Goal: Find specific page/section: Find specific page/section

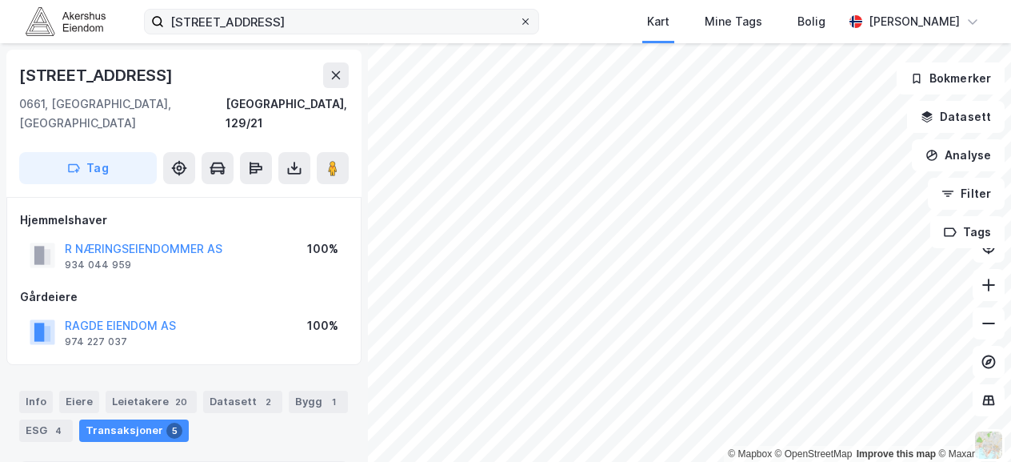
click at [529, 21] on icon at bounding box center [525, 21] width 6 height 6
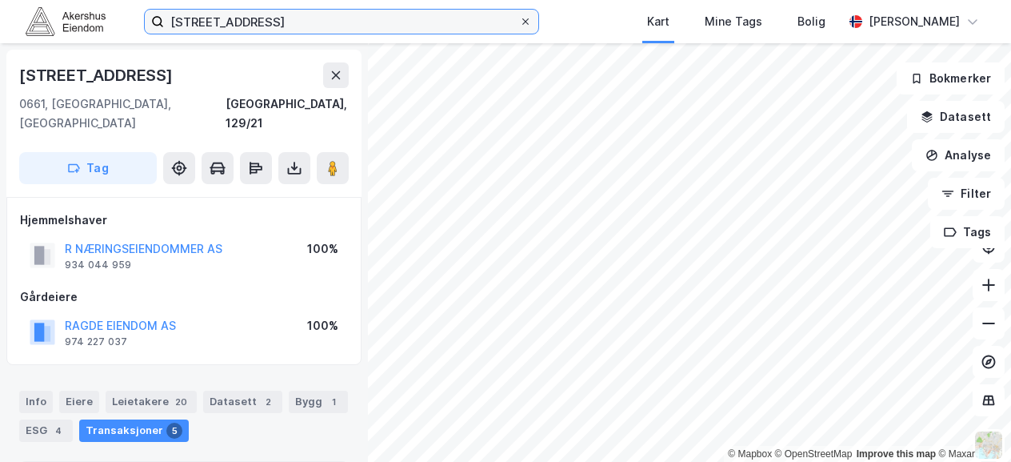
click at [519, 21] on input "[STREET_ADDRESS]" at bounding box center [341, 22] width 355 height 24
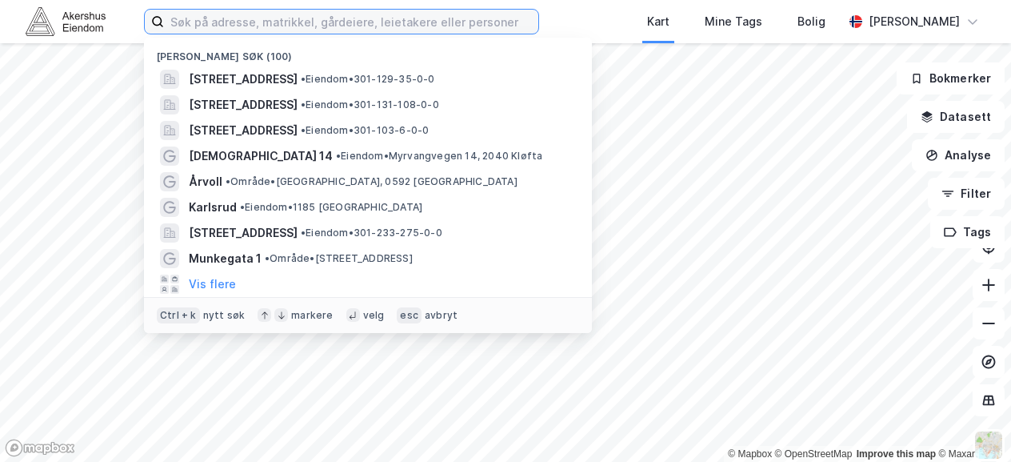
click at [387, 22] on input at bounding box center [351, 22] width 374 height 24
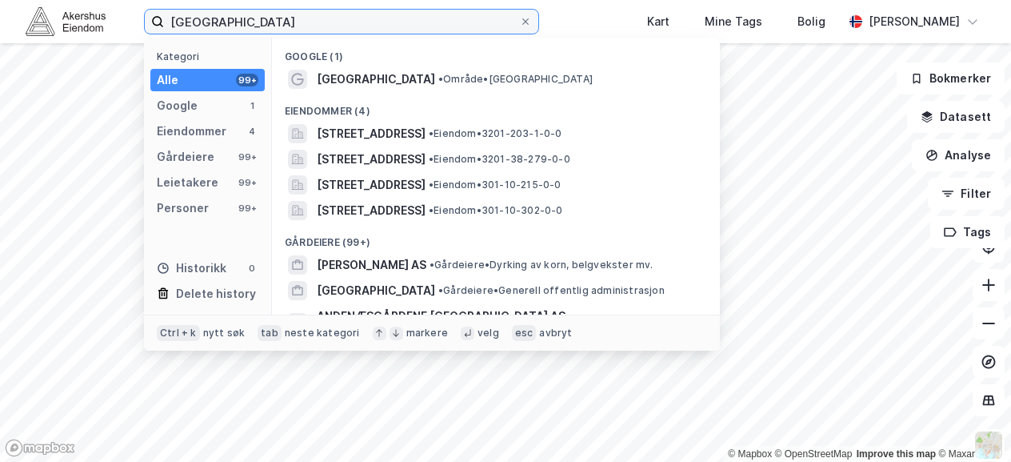
type input "[GEOGRAPHIC_DATA]"
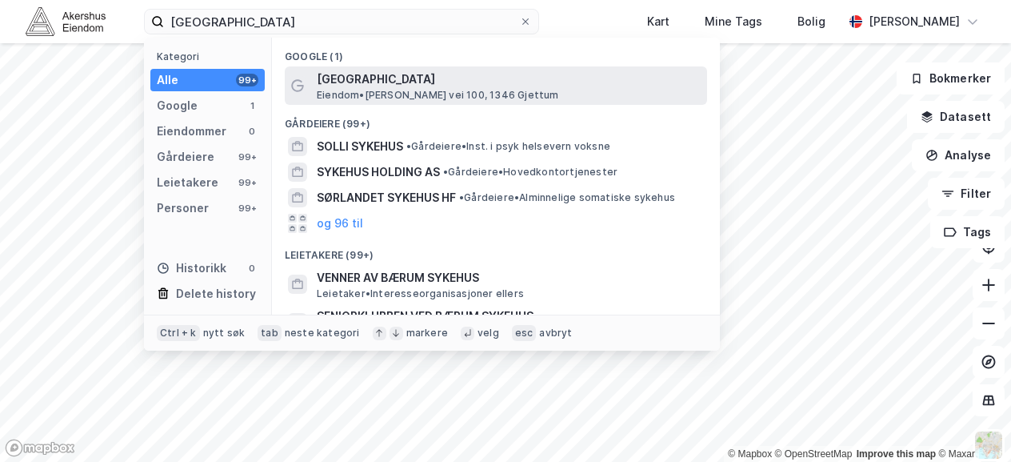
click at [385, 71] on span "[GEOGRAPHIC_DATA]" at bounding box center [509, 79] width 384 height 19
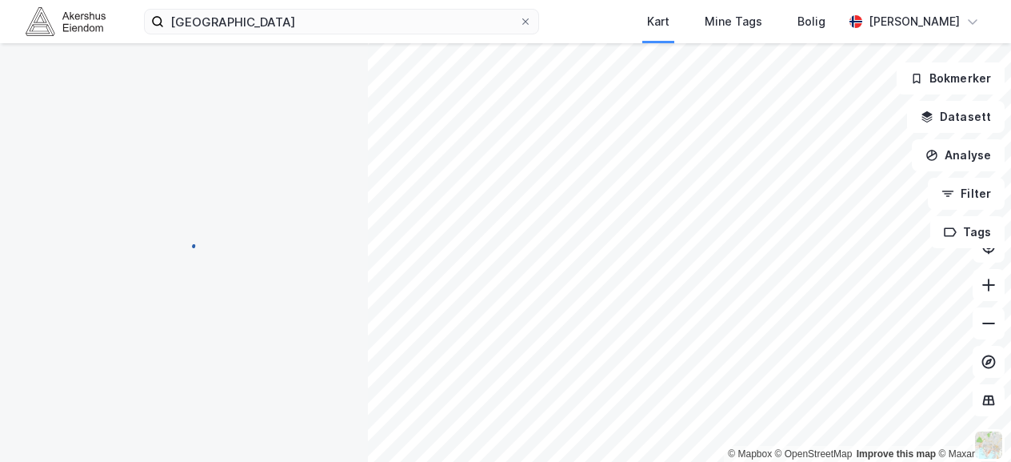
scroll to position [94, 0]
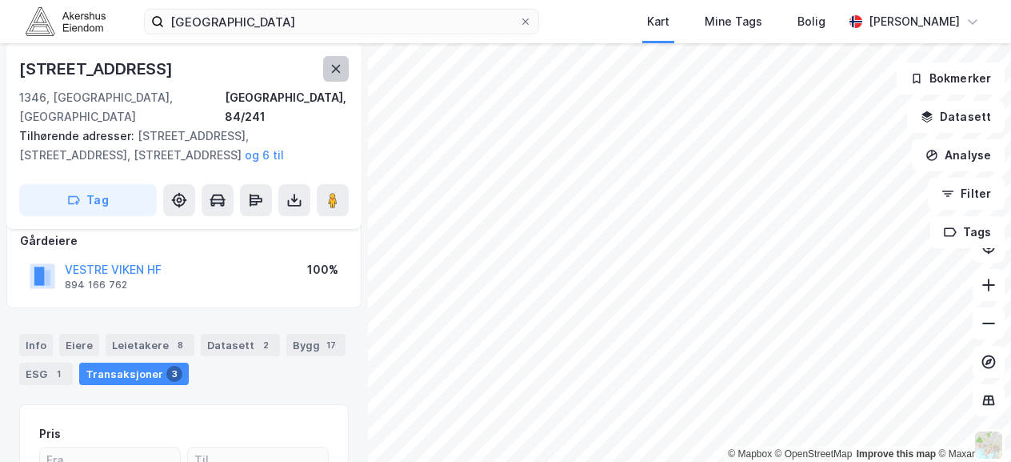
click at [334, 70] on icon at bounding box center [336, 69] width 9 height 8
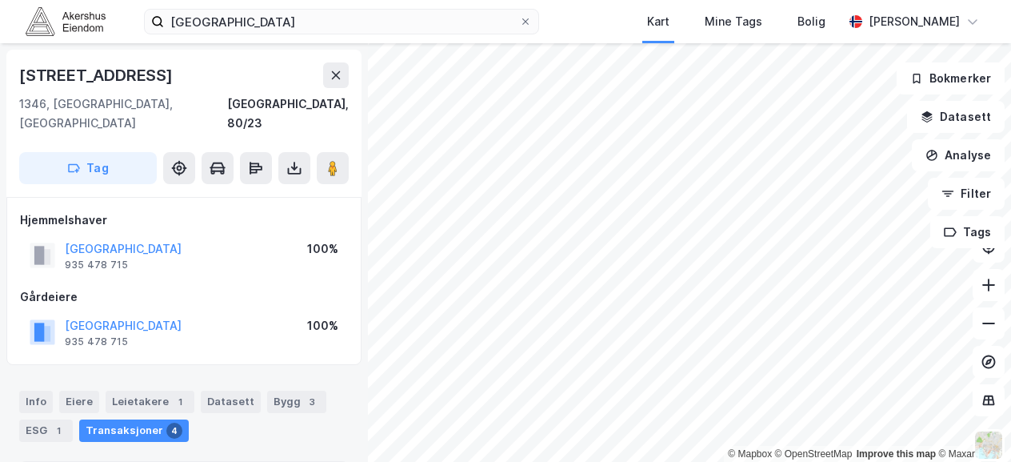
scroll to position [94, 0]
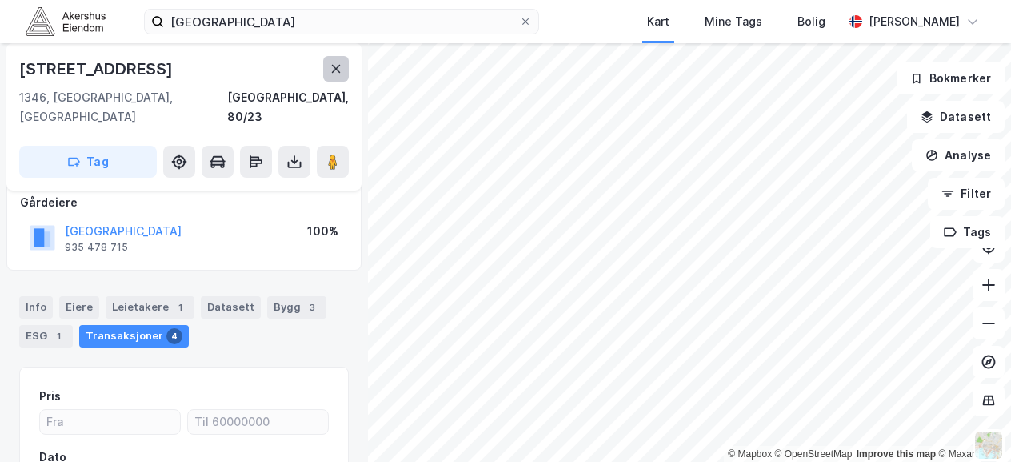
click at [333, 70] on icon at bounding box center [336, 68] width 13 height 13
